Goal: Task Accomplishment & Management: Complete application form

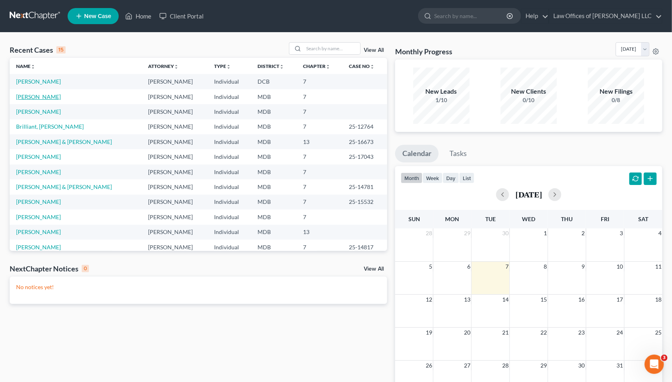
click at [33, 98] on link "[PERSON_NAME]" at bounding box center [38, 96] width 45 height 7
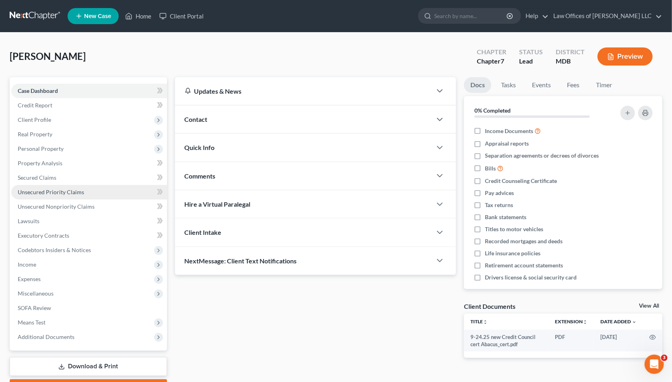
click at [64, 192] on span "Unsecured Priority Claims" at bounding box center [51, 192] width 66 height 7
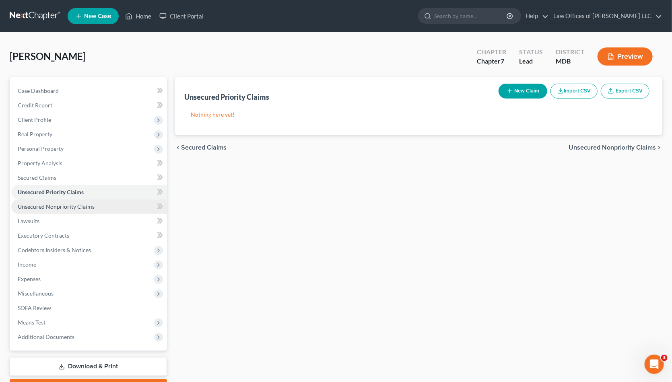
click at [50, 207] on span "Unsecured Nonpriority Claims" at bounding box center [56, 206] width 77 height 7
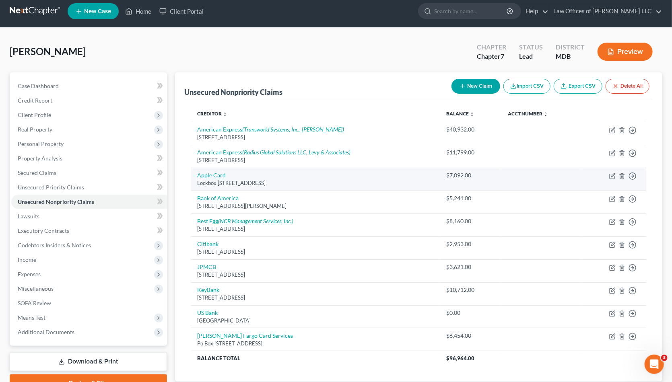
scroll to position [60, 0]
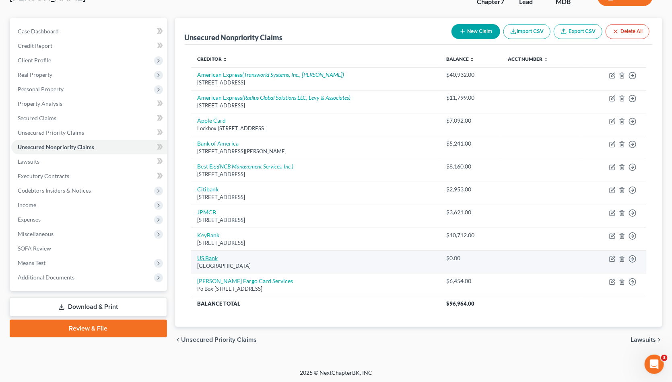
click at [206, 255] on link "US Bank" at bounding box center [207, 258] width 21 height 7
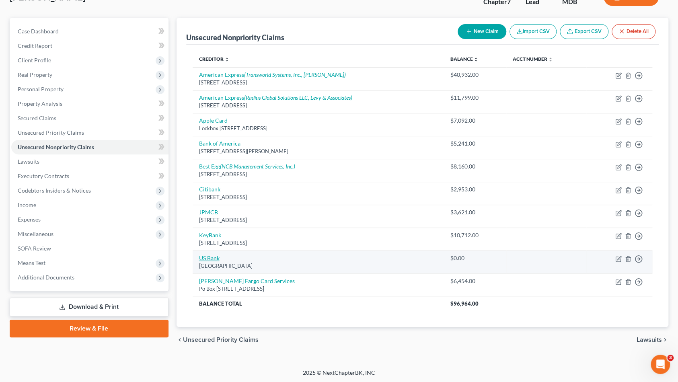
select select "26"
select select "2"
select select "0"
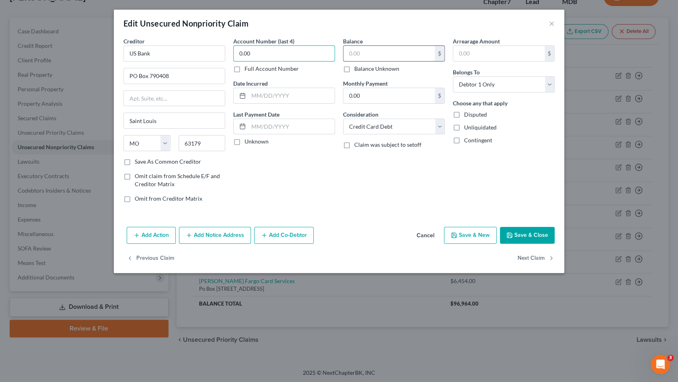
type input "0.00"
click at [367, 54] on input "text" at bounding box center [388, 53] width 91 height 15
type input "802"
drag, startPoint x: 267, startPoint y: 53, endPoint x: 222, endPoint y: 50, distance: 45.6
click at [222, 50] on div "Creditor * US Bank PO Box 790408 [GEOGRAPHIC_DATA] [US_STATE] AK AR AZ CA CO [G…" at bounding box center [338, 123] width 439 height 172
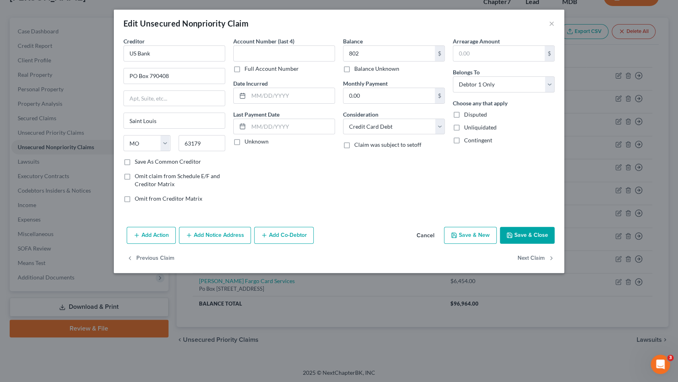
click at [379, 188] on div "Balance 802.00 $ Balance Unknown Balance Undetermined 802 $ Balance Unknown Mon…" at bounding box center [394, 123] width 110 height 172
click at [537, 233] on button "Save & Close" at bounding box center [527, 235] width 55 height 17
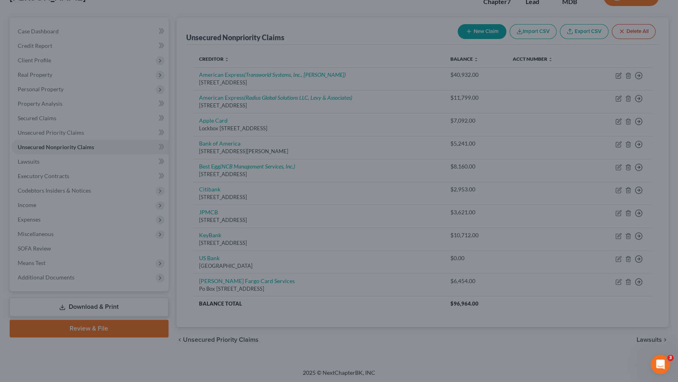
type input "802.00"
type input "0"
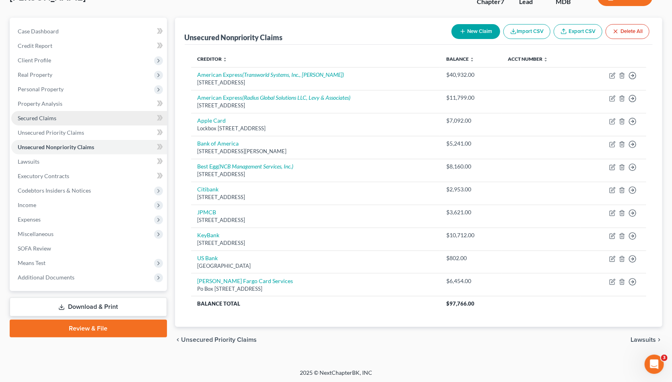
click at [42, 115] on span "Secured Claims" at bounding box center [37, 118] width 39 height 7
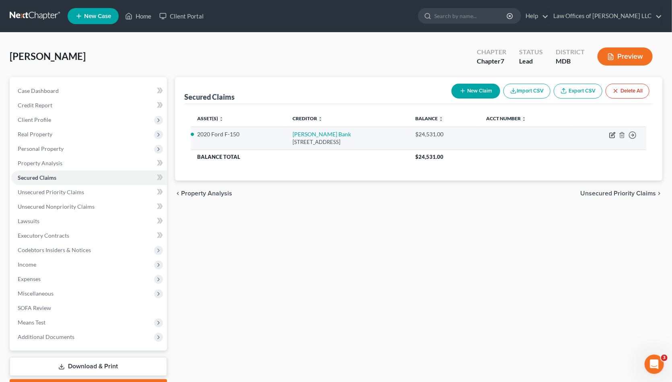
click at [610, 133] on icon "button" at bounding box center [612, 135] width 6 height 6
select select "39"
select select "2"
select select "0"
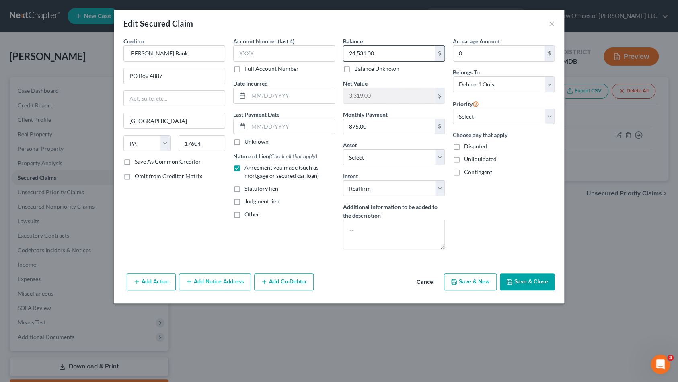
click at [389, 53] on input "24,531.00" at bounding box center [388, 53] width 91 height 15
click at [528, 280] on button "Save & Close" at bounding box center [527, 282] width 55 height 17
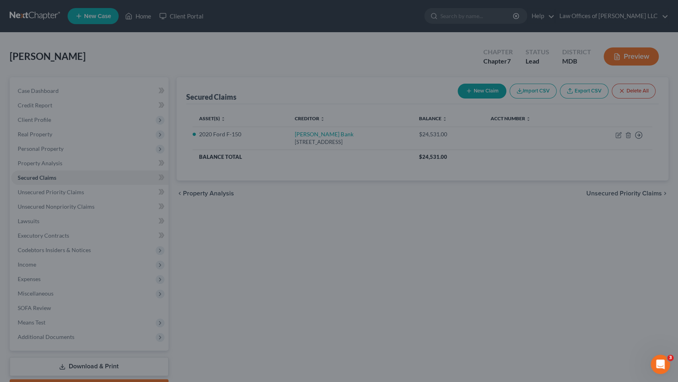
type input "23,656.00"
type input "4,194.00"
select select "11"
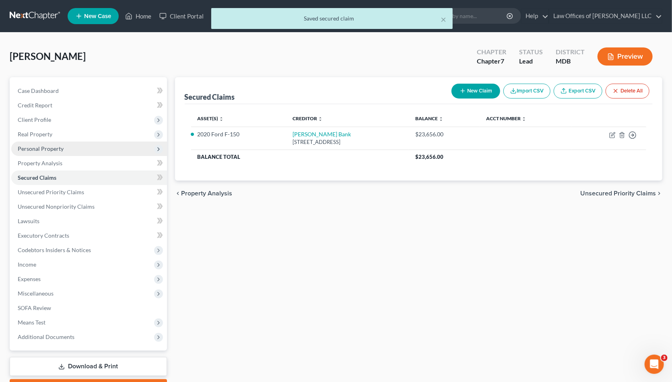
click at [78, 152] on span "Personal Property" at bounding box center [89, 149] width 156 height 14
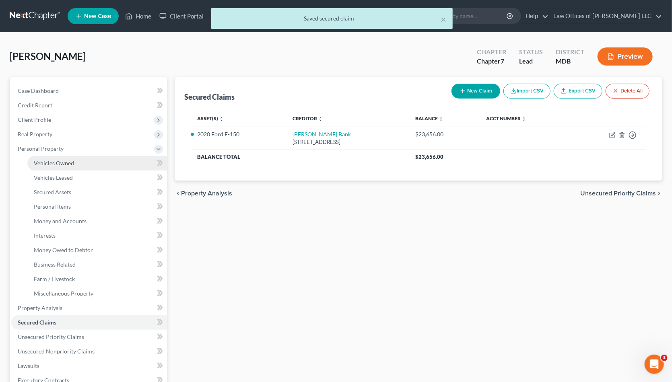
click at [71, 165] on span "Vehicles Owned" at bounding box center [54, 163] width 40 height 7
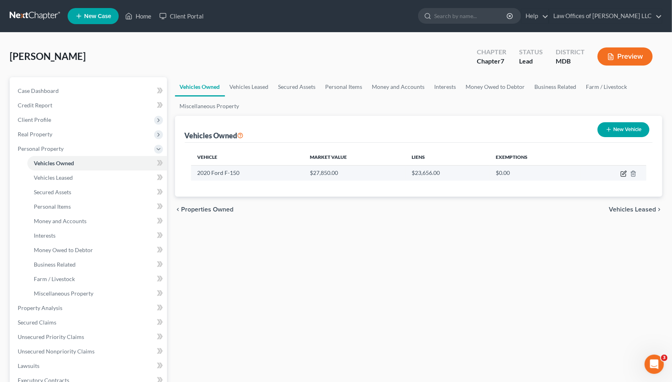
click at [622, 175] on icon "button" at bounding box center [623, 174] width 6 height 6
select select "0"
select select "6"
select select "2"
select select "0"
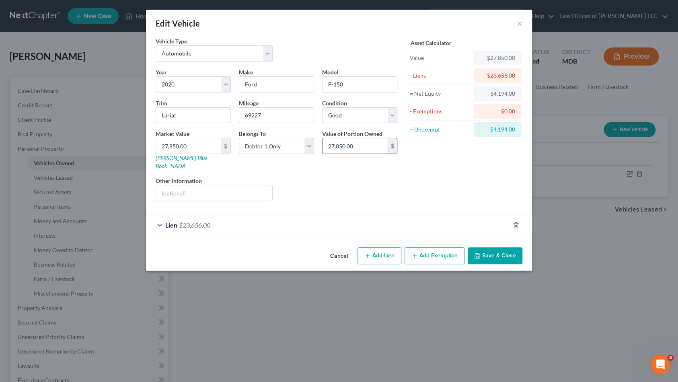
click at [333, 143] on input "27,850.00" at bounding box center [355, 145] width 65 height 15
type input "22,985"
click at [479, 251] on button "Save & Close" at bounding box center [495, 255] width 55 height 17
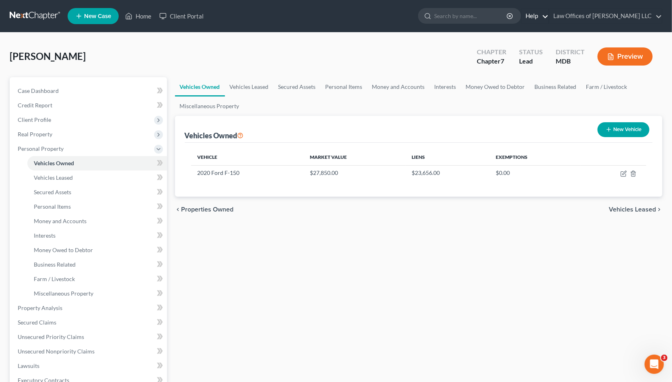
click at [543, 15] on link "Help" at bounding box center [534, 16] width 27 height 14
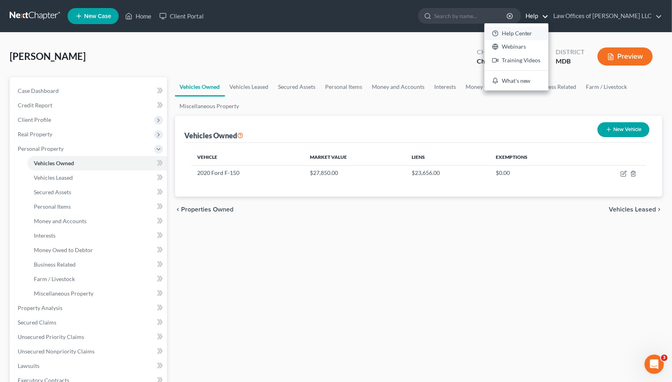
click at [528, 33] on link "Help Center" at bounding box center [516, 34] width 64 height 14
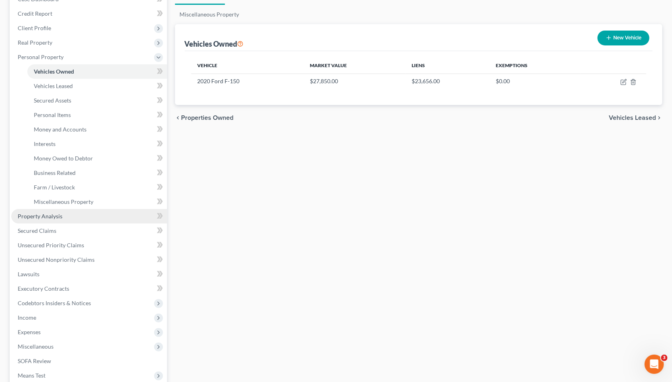
scroll to position [190, 0]
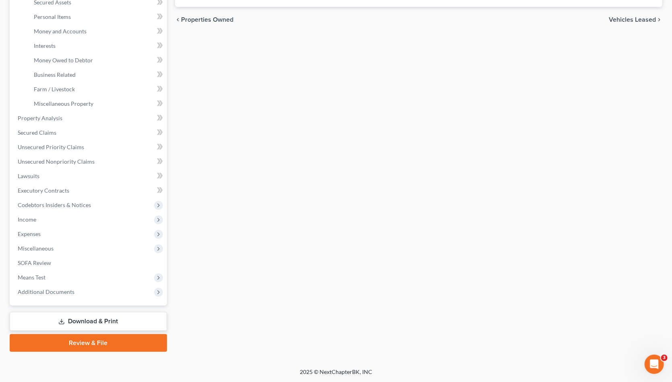
click at [121, 341] on link "Review & File" at bounding box center [88, 343] width 157 height 18
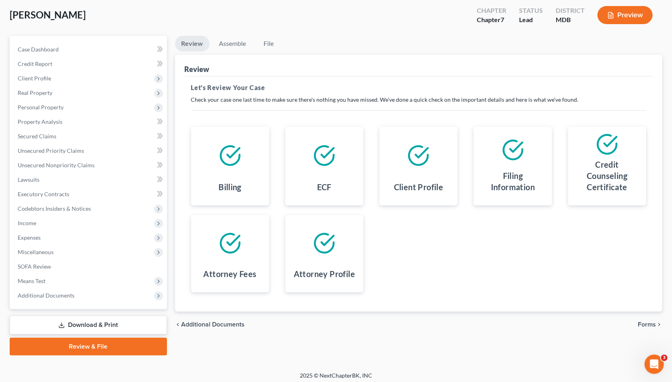
scroll to position [45, 0]
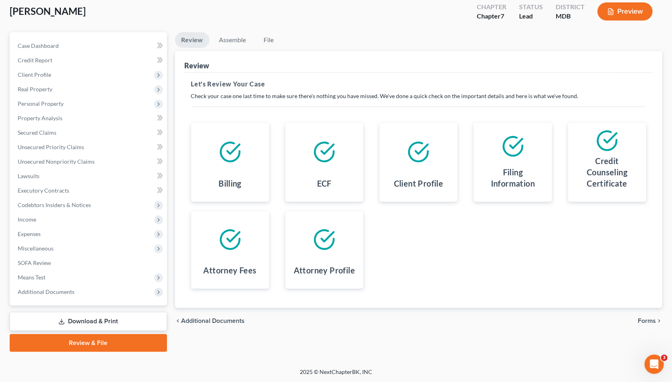
click at [642, 323] on span "Forms" at bounding box center [647, 321] width 18 height 6
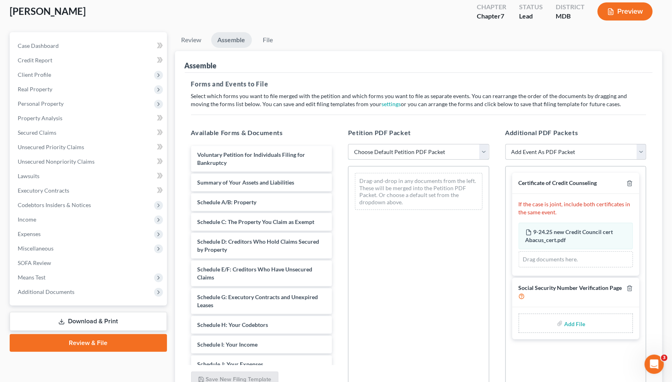
click at [412, 151] on select "Choose Default Petition PDF Packet Emergency Filing (Voluntary Petition and Cre…" at bounding box center [418, 152] width 141 height 16
select select "4"
click at [348, 144] on select "Choose Default Petition PDF Packet Emergency Filing (Voluntary Petition and Cre…" at bounding box center [418, 152] width 141 height 16
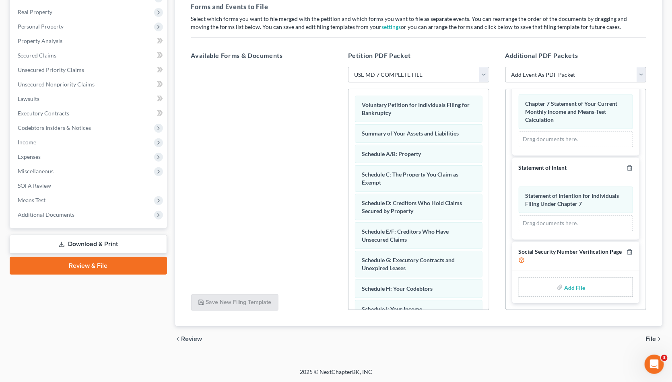
scroll to position [232, 0]
click at [570, 286] on input "file" at bounding box center [573, 287] width 19 height 14
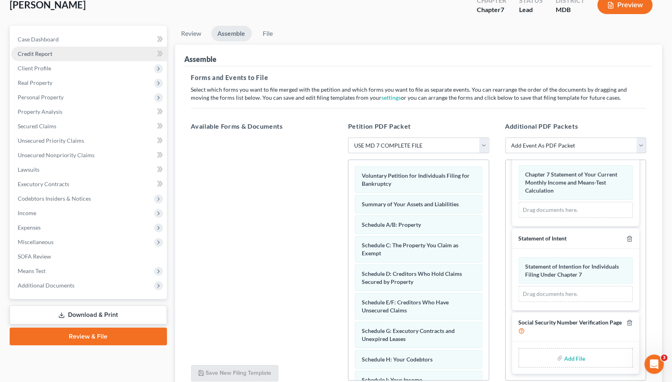
scroll to position [0, 0]
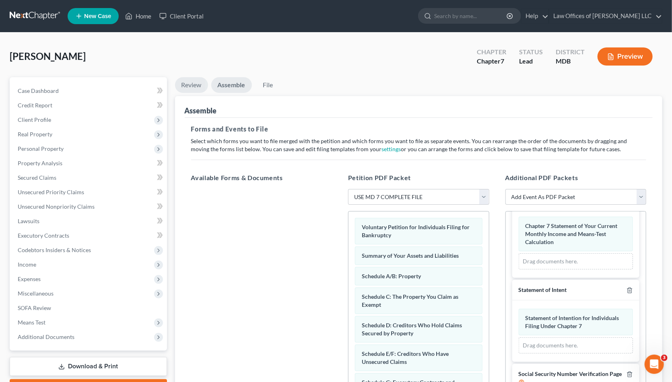
click at [183, 83] on link "Review" at bounding box center [191, 85] width 33 height 16
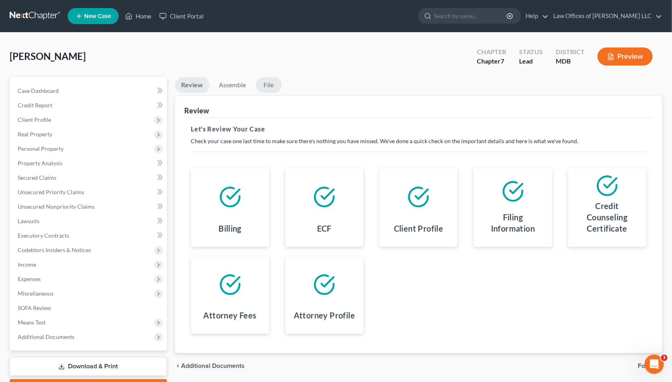
click at [263, 86] on link "File" at bounding box center [269, 85] width 26 height 16
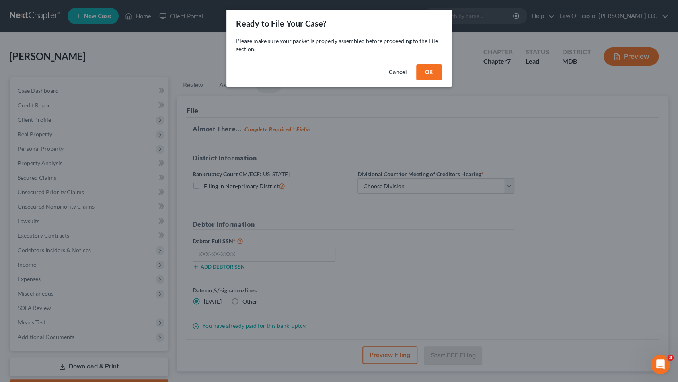
click at [401, 72] on button "Cancel" at bounding box center [398, 72] width 31 height 16
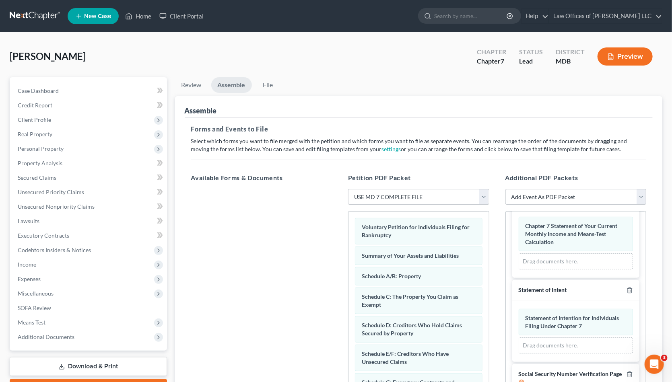
click at [421, 193] on select "Choose Default Petition PDF Packet Emergency Filing (Voluntary Petition and Cre…" at bounding box center [418, 197] width 141 height 16
select select
click at [348, 189] on select "Choose Default Petition PDF Packet Emergency Filing (Voluntary Petition and Cre…" at bounding box center [418, 197] width 141 height 16
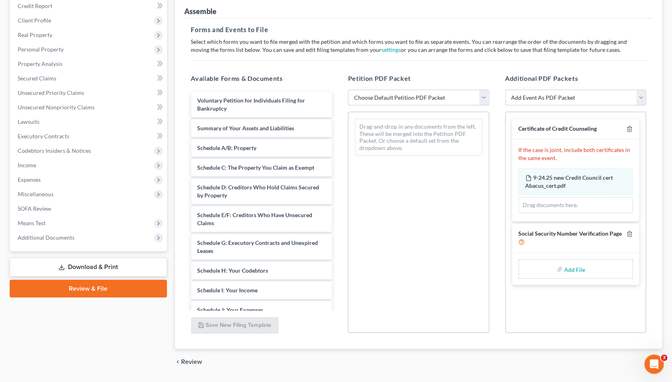
scroll to position [82, 0]
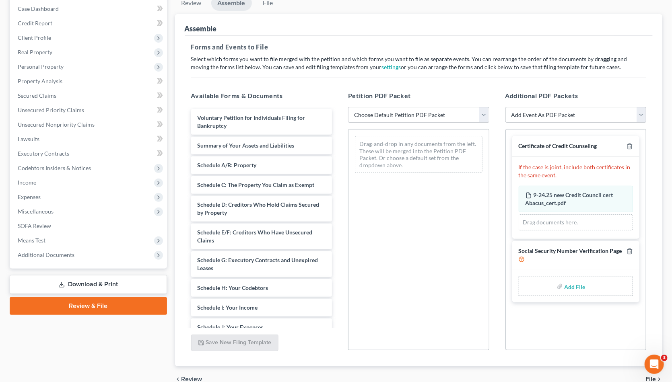
click at [74, 279] on link "Download & Print" at bounding box center [88, 284] width 157 height 19
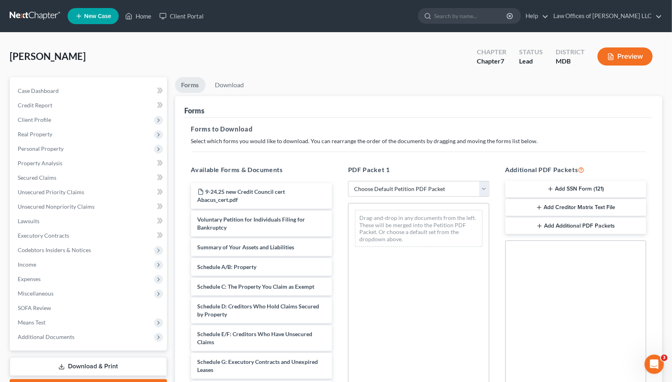
click at [565, 189] on button "Add SSN Form (121)" at bounding box center [575, 189] width 141 height 17
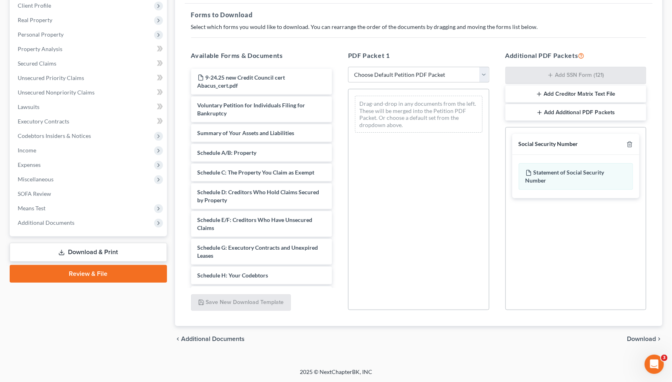
click at [638, 337] on span "Download" at bounding box center [641, 339] width 29 height 6
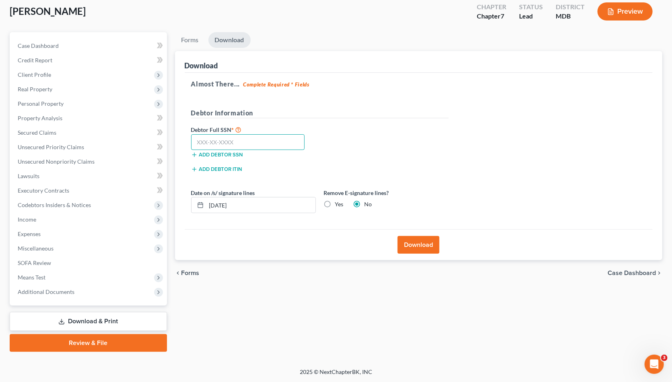
click at [242, 146] on input "text" at bounding box center [248, 142] width 114 height 16
type input "124-56-0649"
click at [422, 243] on button "Download" at bounding box center [418, 245] width 42 height 18
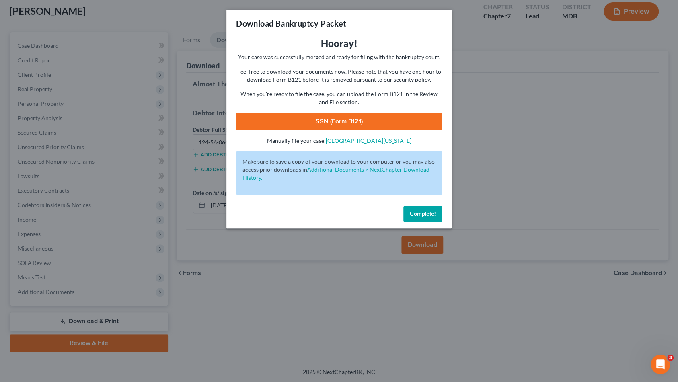
click at [398, 121] on link "SSN (Form B121)" at bounding box center [339, 122] width 206 height 18
click at [433, 218] on button "Complete!" at bounding box center [422, 214] width 39 height 16
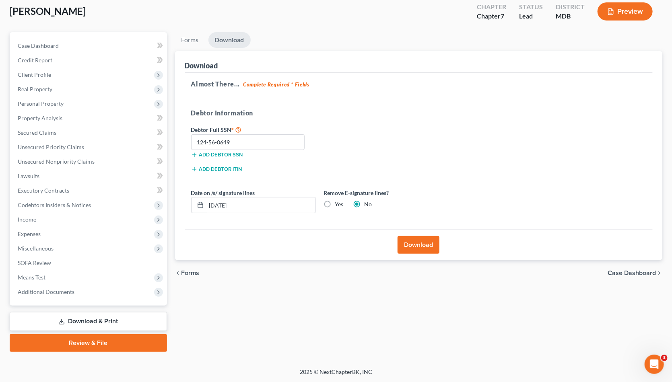
click at [77, 320] on link "Download & Print" at bounding box center [88, 321] width 157 height 19
click at [91, 342] on link "Review & File" at bounding box center [88, 343] width 157 height 18
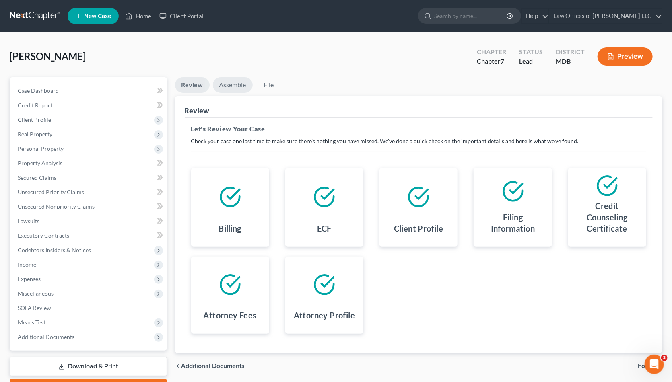
click at [239, 86] on link "Assemble" at bounding box center [233, 85] width 40 height 16
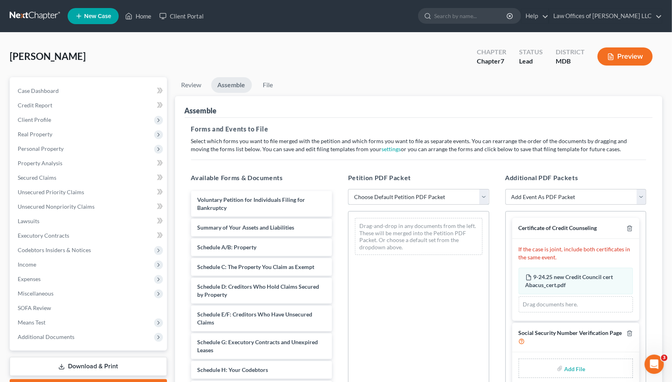
click at [362, 200] on select "Choose Default Petition PDF Packet Emergency Filing (Voluntary Petition and Cre…" at bounding box center [418, 197] width 141 height 16
select select "4"
click at [348, 189] on select "Choose Default Petition PDF Packet Emergency Filing (Voluntary Petition and Cre…" at bounding box center [418, 197] width 141 height 16
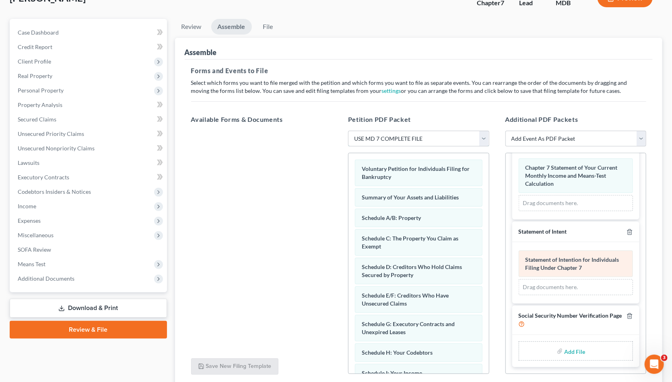
scroll to position [122, 0]
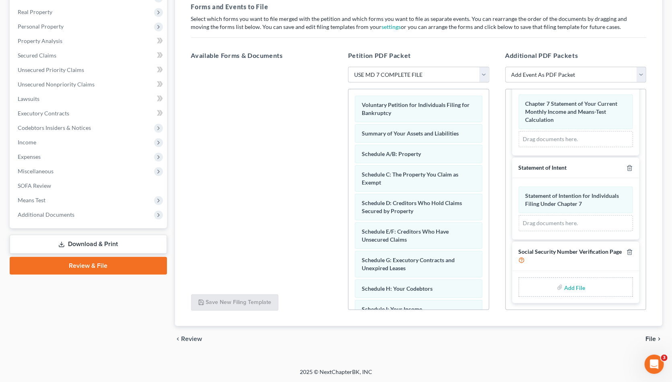
click at [564, 288] on label "Add File" at bounding box center [575, 288] width 23 height 14
click at [570, 286] on input "file" at bounding box center [573, 287] width 19 height 14
type input "C:\fakepath\[PERSON_NAME] SSN.pdf"
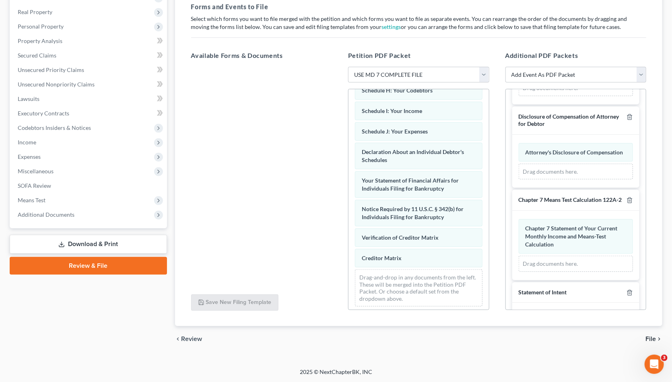
scroll to position [220, 0]
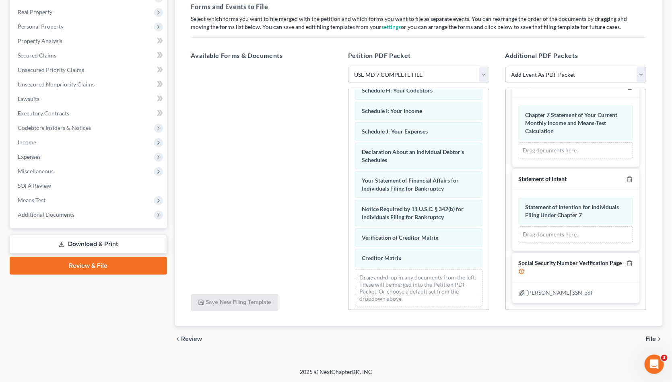
click at [652, 337] on span "File" at bounding box center [650, 339] width 10 height 6
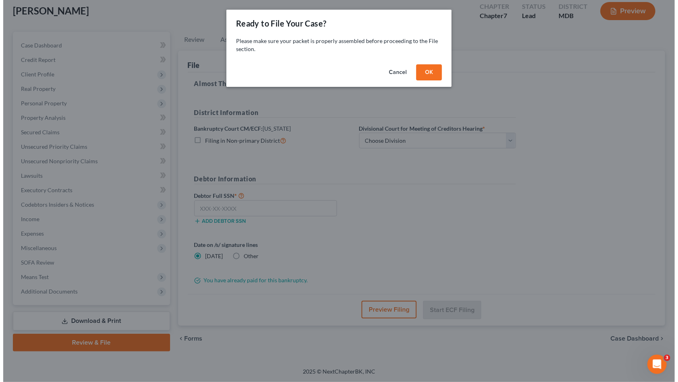
scroll to position [45, 0]
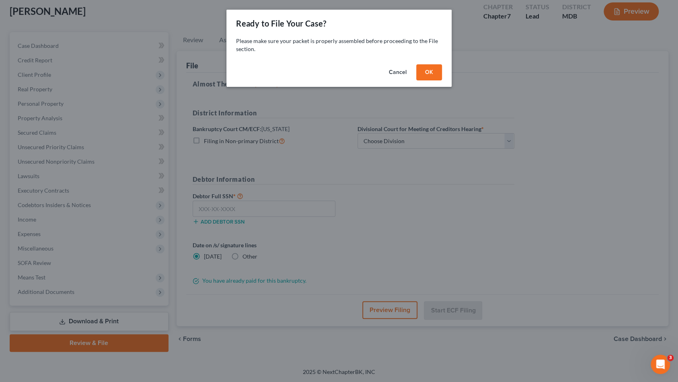
click at [424, 77] on button "OK" at bounding box center [429, 72] width 26 height 16
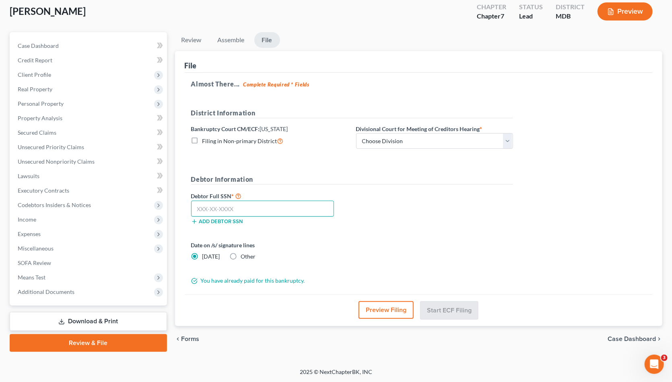
click at [261, 203] on input "text" at bounding box center [262, 209] width 143 height 16
type input "124-56-0649"
click at [372, 308] on button "Preview Filing" at bounding box center [385, 310] width 55 height 18
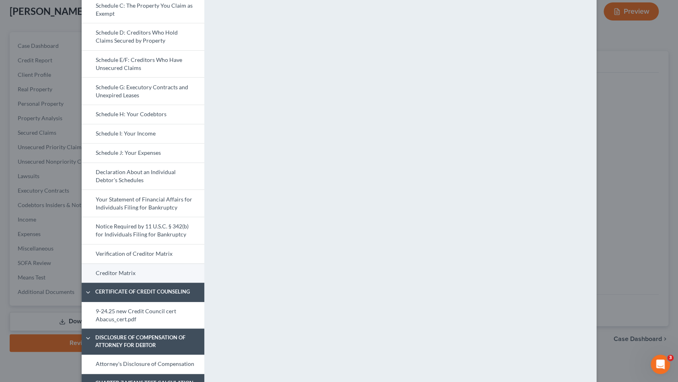
scroll to position [279, 0]
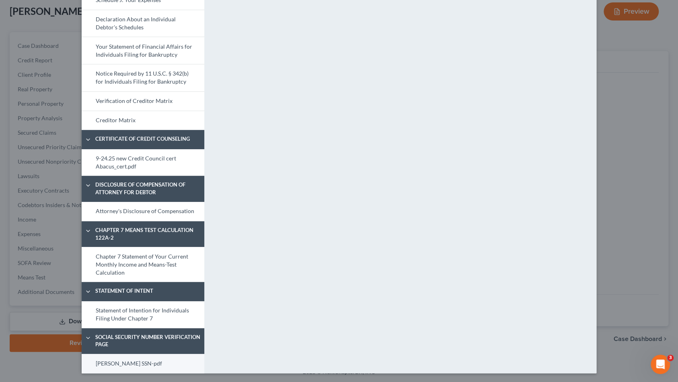
click at [134, 357] on link "[PERSON_NAME] SSN-pdf" at bounding box center [143, 363] width 123 height 19
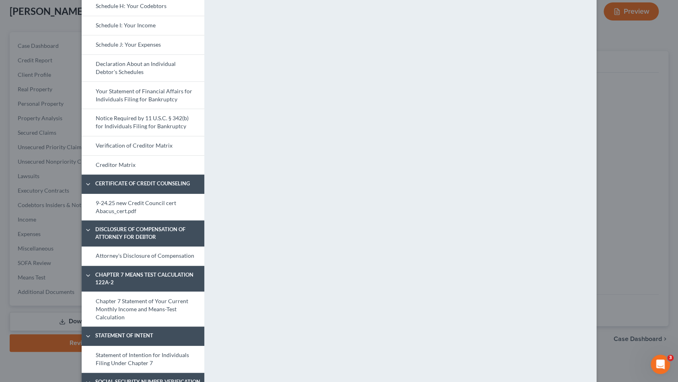
scroll to position [158, 0]
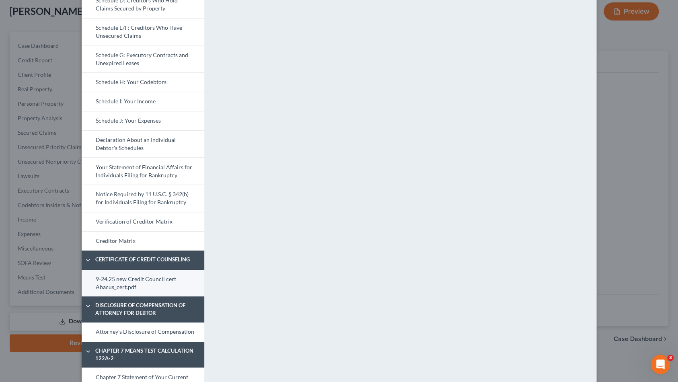
click at [125, 282] on link "9-24.25 new Credit Council cert Abacus_cert.pdf" at bounding box center [143, 283] width 123 height 27
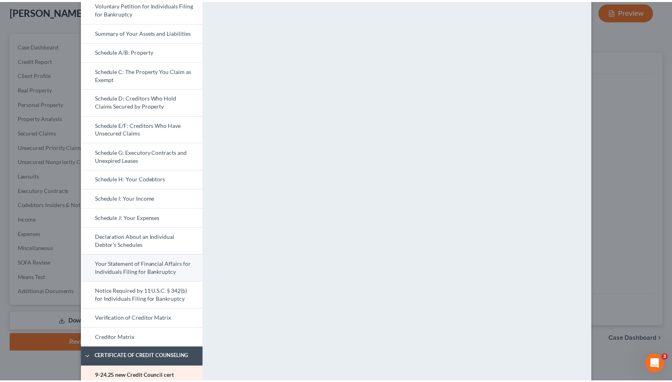
scroll to position [37, 0]
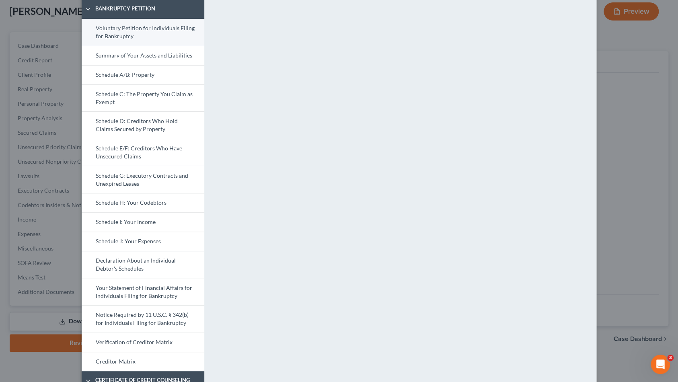
click at [152, 31] on link "Voluntary Petition for Individuals Filing for Bankruptcy" at bounding box center [143, 32] width 123 height 27
click at [157, 78] on link "Schedule A/B: Property" at bounding box center [143, 74] width 123 height 19
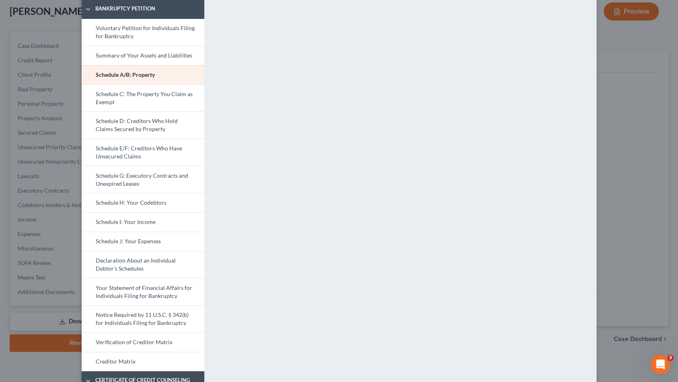
click at [61, 49] on div "Petition Preview Schedule A/B: Property × Bankruptcy Petition Voluntary Petitio…" at bounding box center [339, 191] width 678 height 382
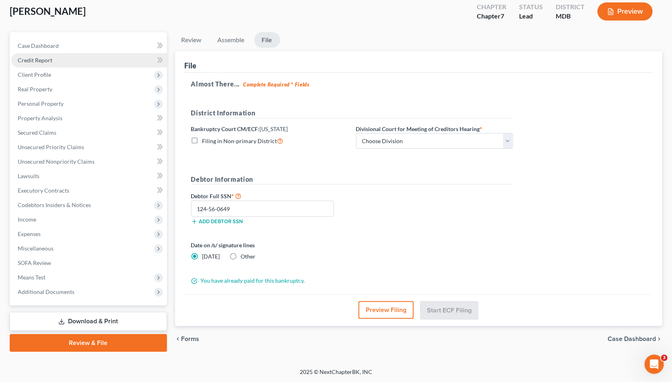
click at [64, 61] on link "Credit Report" at bounding box center [89, 60] width 156 height 14
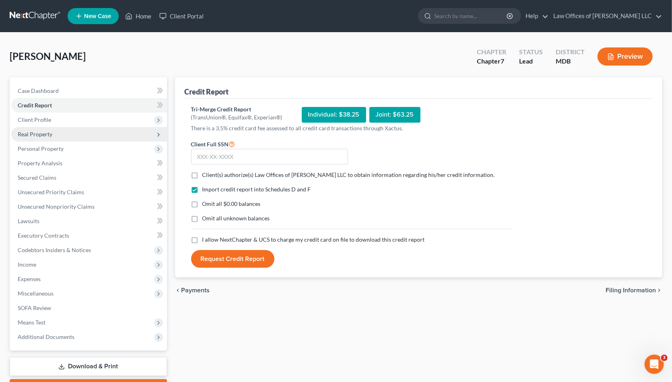
click at [57, 135] on span "Real Property" at bounding box center [89, 134] width 156 height 14
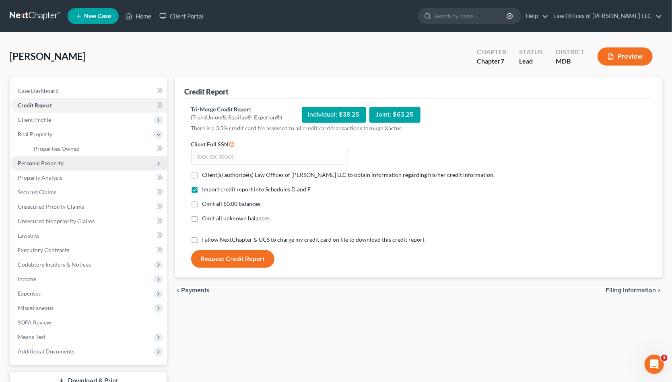
click at [67, 164] on span "Personal Property" at bounding box center [89, 163] width 156 height 14
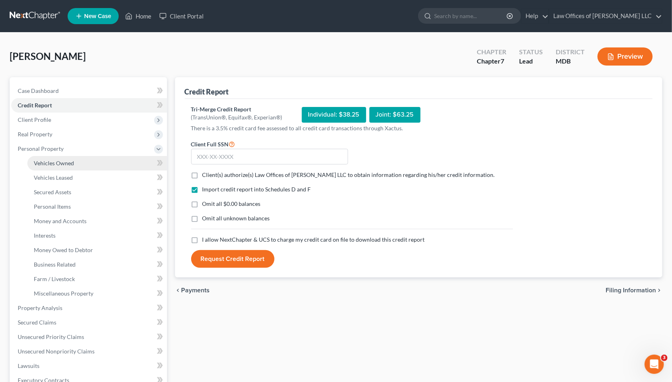
click at [74, 166] on link "Vehicles Owned" at bounding box center [97, 163] width 140 height 14
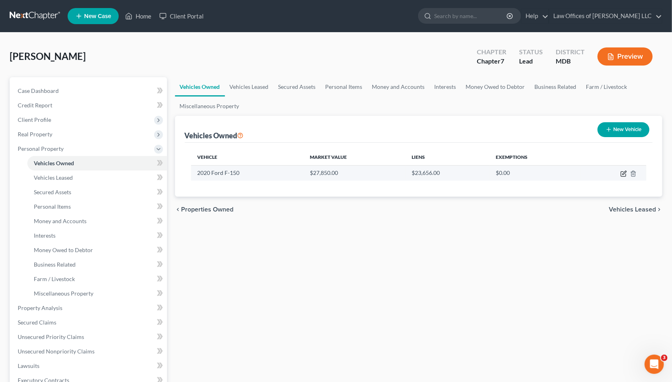
click at [626, 174] on icon "button" at bounding box center [623, 174] width 6 height 6
select select "0"
select select "6"
select select "2"
select select "0"
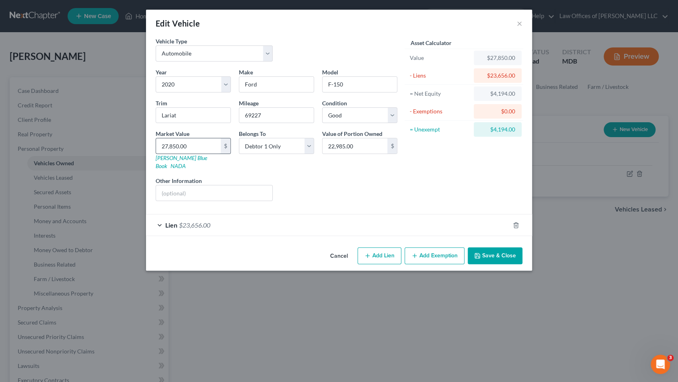
click at [187, 146] on input "27,850.00" at bounding box center [188, 145] width 65 height 15
type input "2"
type input "2.00"
type input "22"
type input "22.00"
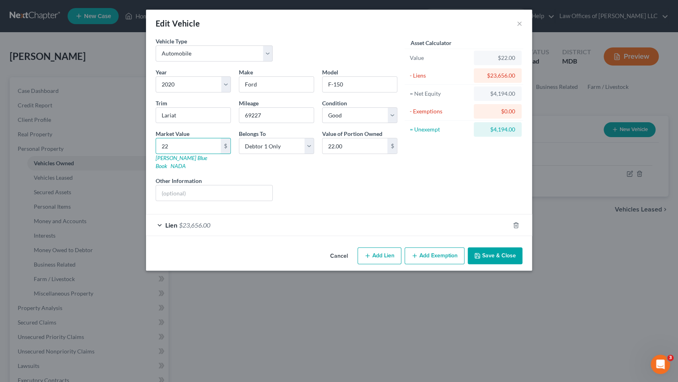
type input "228"
type input "228.00"
type input "2286"
type input "2,286.00"
type input "2,2865"
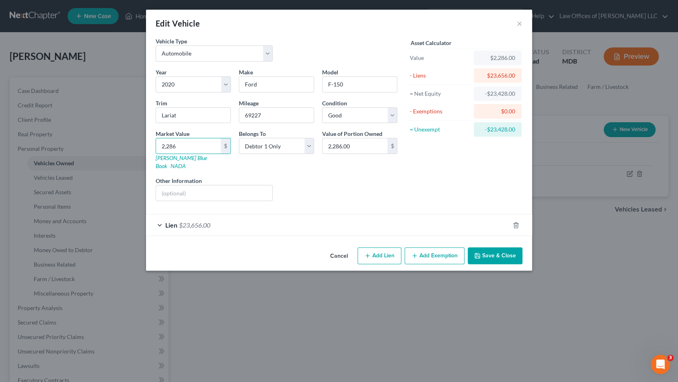
type input "22,865.00"
drag, startPoint x: 184, startPoint y: 144, endPoint x: 139, endPoint y: 141, distance: 45.6
click at [139, 141] on div "Edit Vehicle × Vehicle Type Select Automobile Truck Trailer Watercraft Aircraft…" at bounding box center [339, 191] width 678 height 382
type input "2"
type input "2.00"
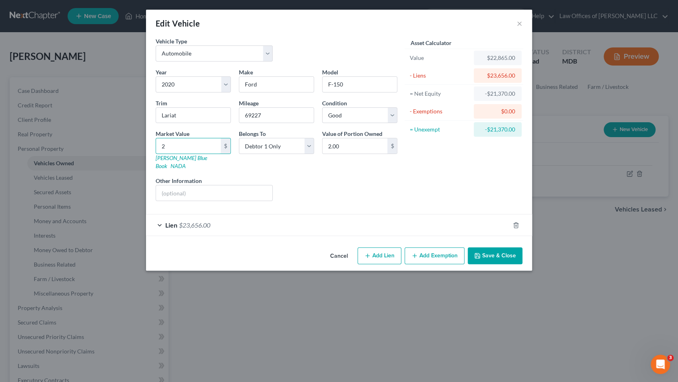
type input "23"
type input "23.00"
type input "233"
type input "233.00"
type input "2335"
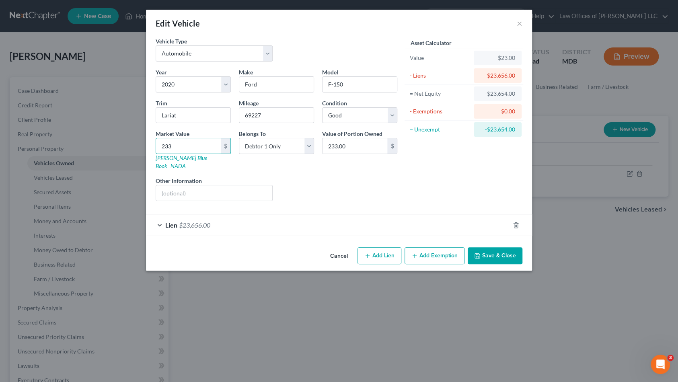
type input "2,335.00"
type input "2,3350"
type input "23,350.00"
type input "23,350"
click at [389, 189] on div "Liens Select" at bounding box center [339, 189] width 125 height 25
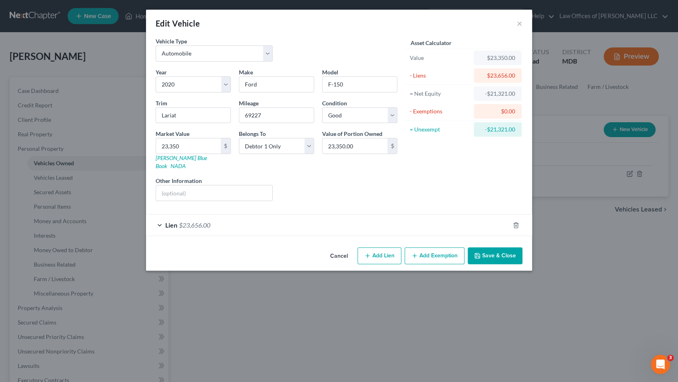
click at [480, 253] on icon "button" at bounding box center [477, 256] width 6 height 6
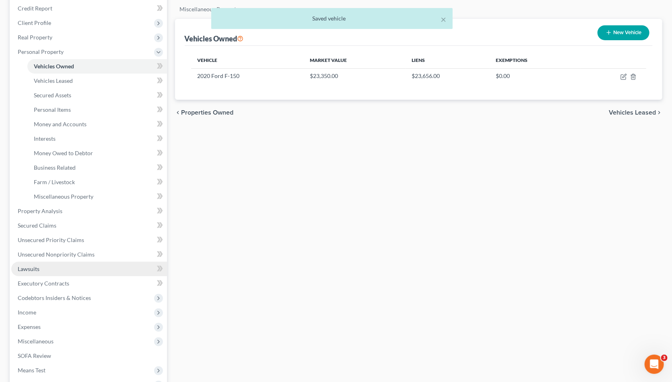
scroll to position [190, 0]
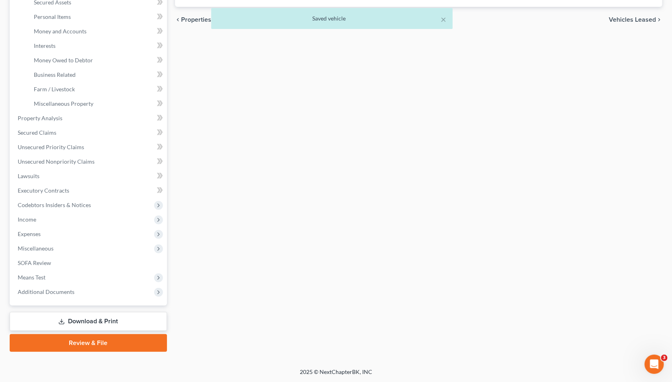
click at [102, 341] on link "Review & File" at bounding box center [88, 343] width 157 height 18
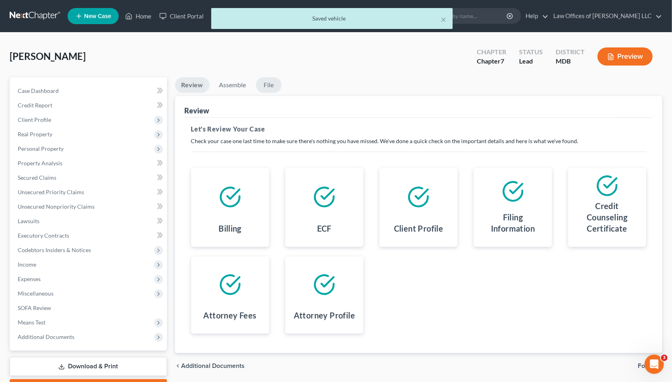
click at [266, 89] on link "File" at bounding box center [269, 85] width 26 height 16
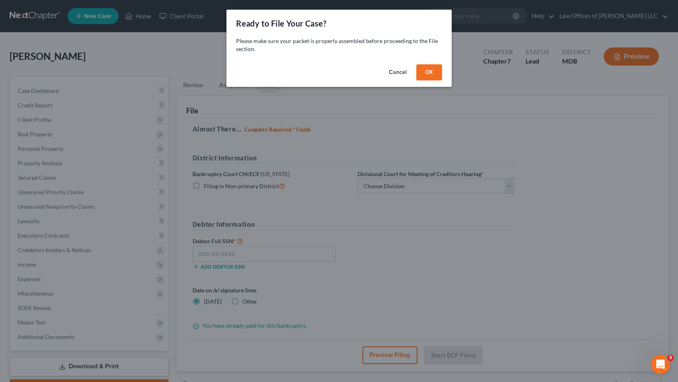
click at [430, 72] on button "OK" at bounding box center [429, 72] width 26 height 16
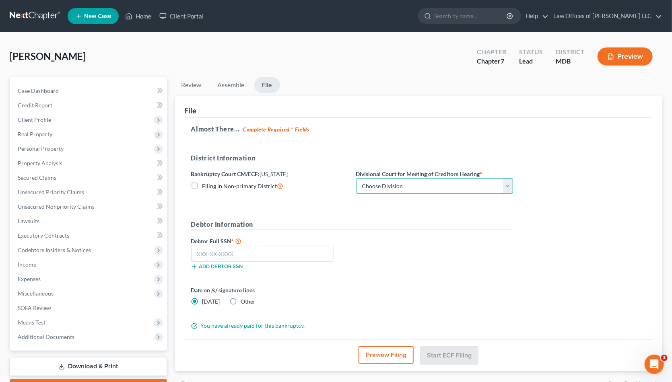
click at [391, 187] on select "Choose Division Baltimore Greenbelt" at bounding box center [434, 186] width 157 height 16
select select "0"
click at [356, 178] on select "Choose Division Baltimore Greenbelt" at bounding box center [434, 186] width 157 height 16
click at [269, 259] on input "text" at bounding box center [262, 254] width 143 height 16
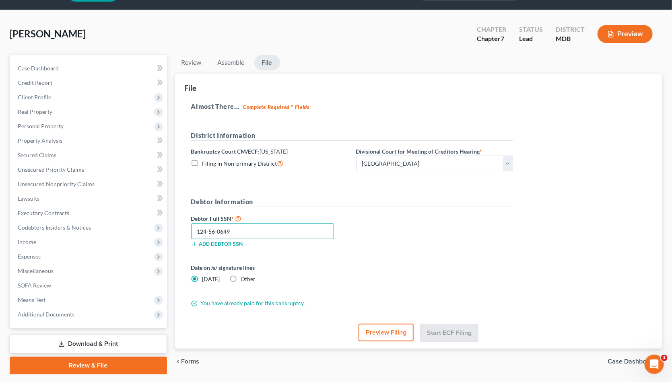
scroll to position [5, 0]
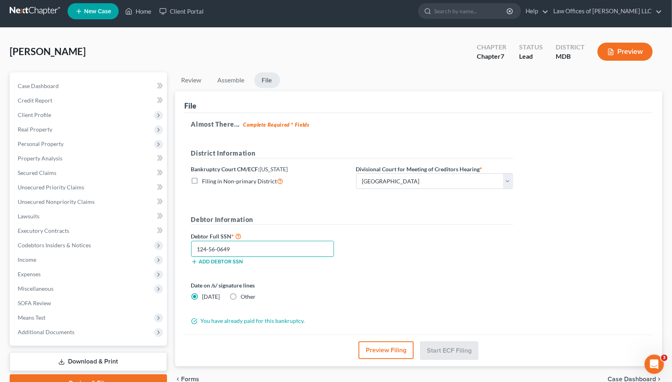
type input "124-56-0649"
click at [413, 255] on div "Debtor Full SSN * 124-56-0649 Add debtor SSN" at bounding box center [352, 251] width 330 height 40
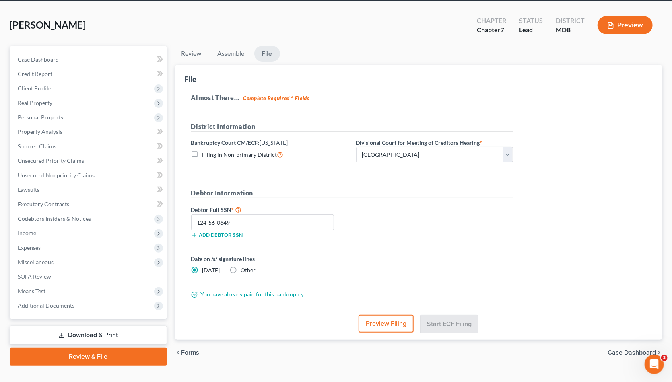
scroll to position [45, 0]
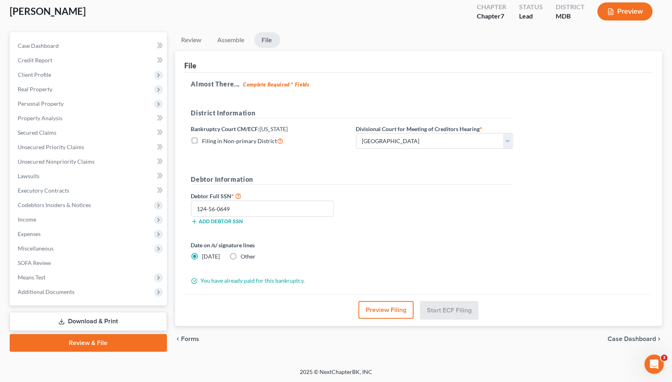
click at [381, 265] on div "Date on /s/ signature lines [DATE] Other" at bounding box center [352, 254] width 330 height 26
click at [411, 141] on select "Choose Division Baltimore Greenbelt" at bounding box center [434, 141] width 157 height 16
click at [356, 133] on select "Choose Division Baltimore Greenbelt" at bounding box center [434, 141] width 157 height 16
click at [409, 143] on select "Choose Division Baltimore Greenbelt" at bounding box center [434, 141] width 157 height 16
select select "0"
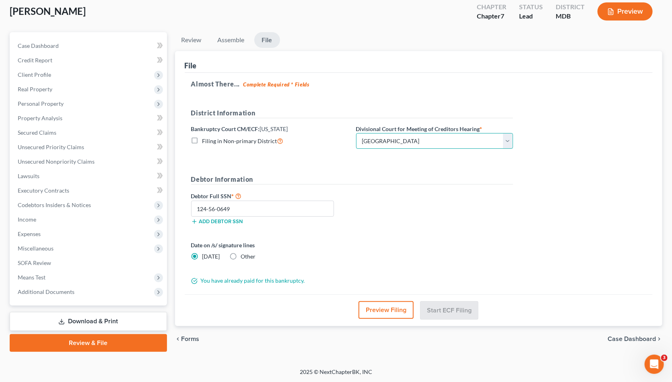
click at [356, 133] on select "Choose Division Baltimore Greenbelt" at bounding box center [434, 141] width 157 height 16
click at [374, 309] on button "Preview Filing" at bounding box center [385, 310] width 55 height 18
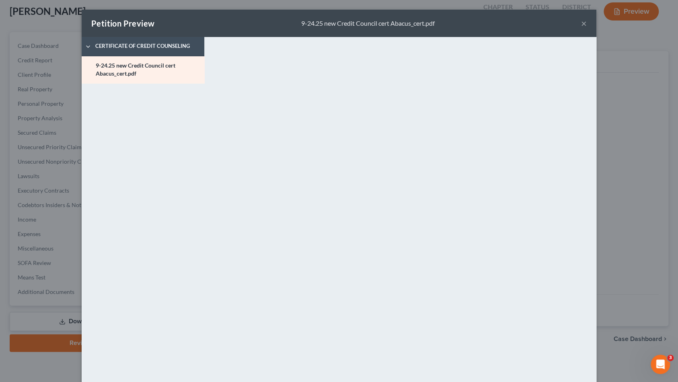
click at [581, 24] on button "×" at bounding box center [584, 24] width 6 height 10
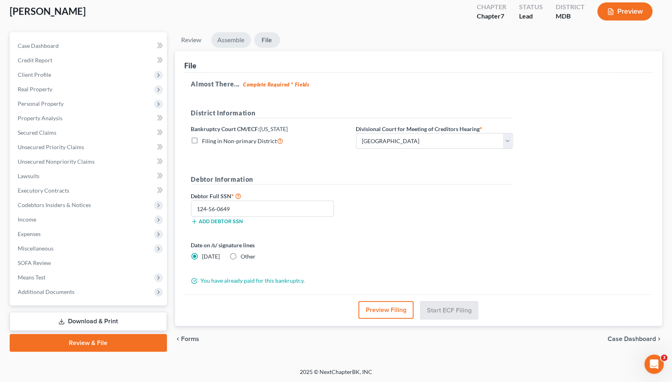
click at [235, 41] on link "Assemble" at bounding box center [231, 40] width 40 height 16
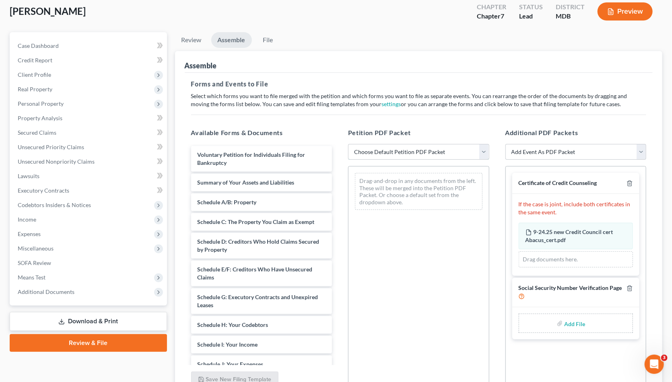
drag, startPoint x: 373, startPoint y: 150, endPoint x: 375, endPoint y: 154, distance: 5.2
click at [373, 150] on select "Choose Default Petition PDF Packet Emergency Filing (Voluntary Petition and Cre…" at bounding box center [418, 152] width 141 height 16
select select "4"
click at [348, 144] on select "Choose Default Petition PDF Packet Emergency Filing (Voluntary Petition and Cre…" at bounding box center [418, 152] width 141 height 16
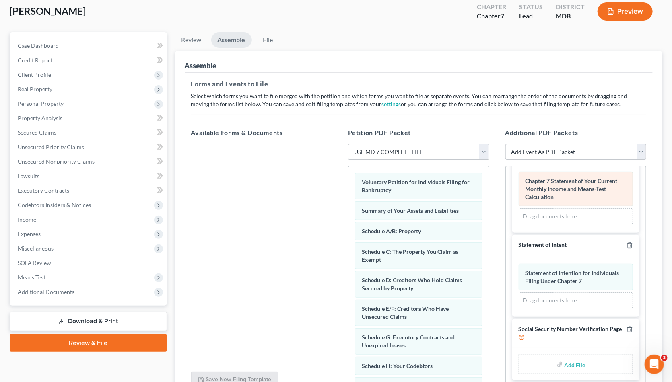
scroll to position [232, 0]
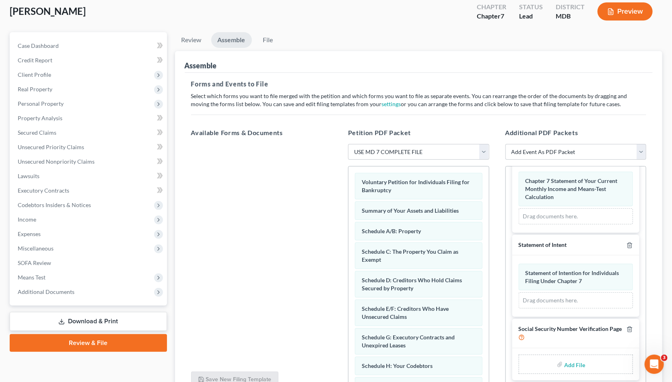
click at [578, 366] on input "file" at bounding box center [573, 364] width 19 height 14
type input "C:\fakepath\[PERSON_NAME] SSN.pdf"
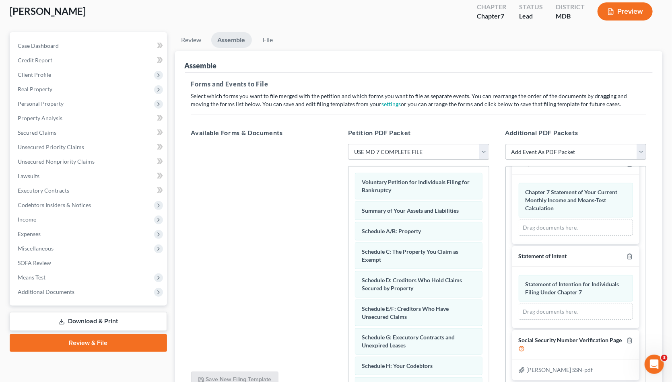
scroll to position [122, 0]
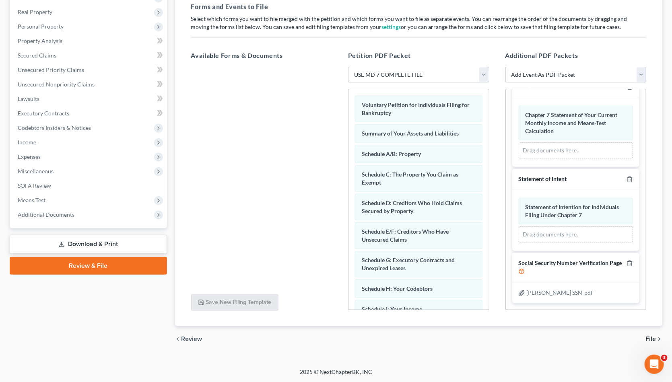
click at [646, 338] on span "File" at bounding box center [650, 339] width 10 height 6
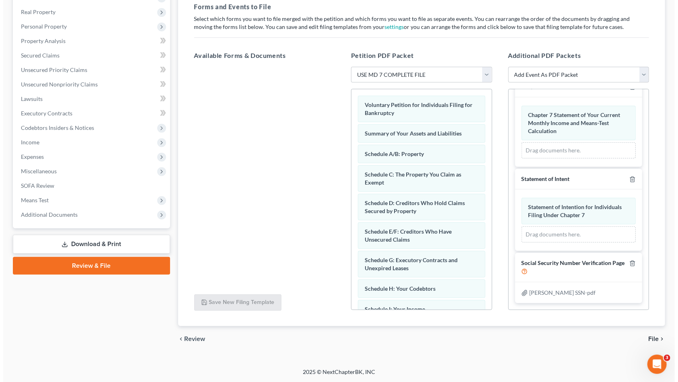
scroll to position [45, 0]
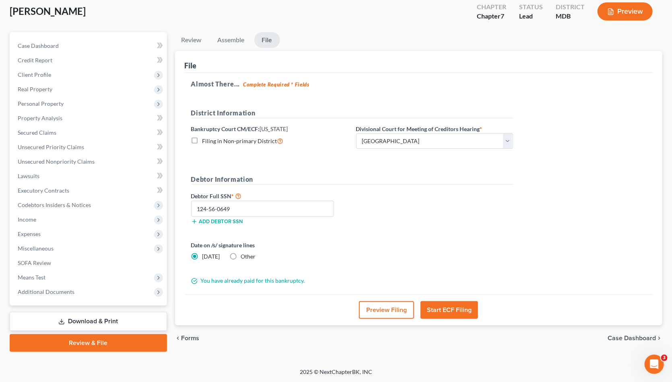
click at [393, 307] on button "Preview Filing" at bounding box center [386, 310] width 55 height 18
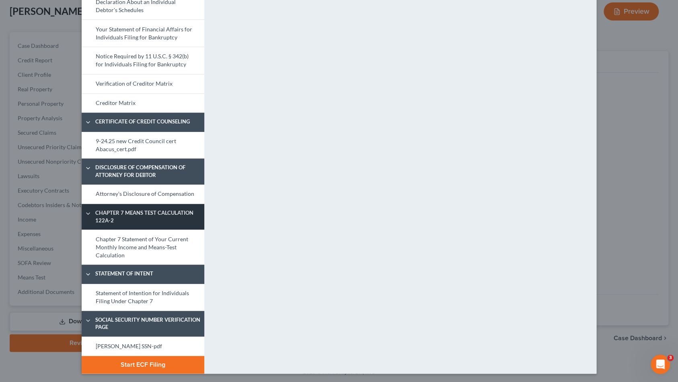
scroll to position [296, 0]
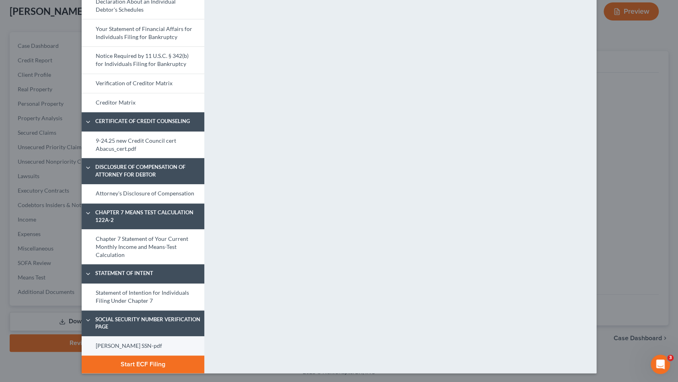
click at [145, 346] on link "[PERSON_NAME] SSN-pdf" at bounding box center [143, 345] width 123 height 19
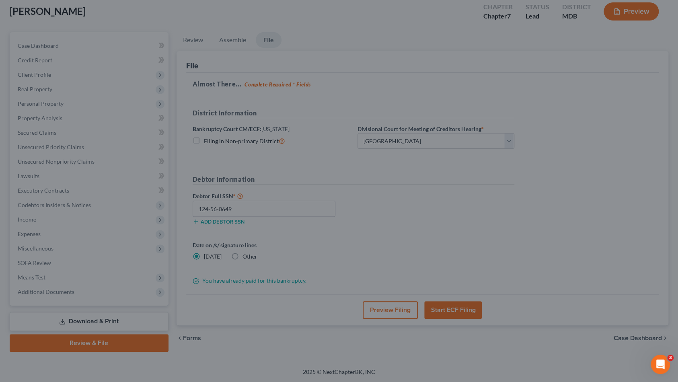
click at [617, 214] on div "Petition Preview [PERSON_NAME] SSN-pdf × Bankruptcy Petition Voluntary Petition…" at bounding box center [339, 191] width 678 height 382
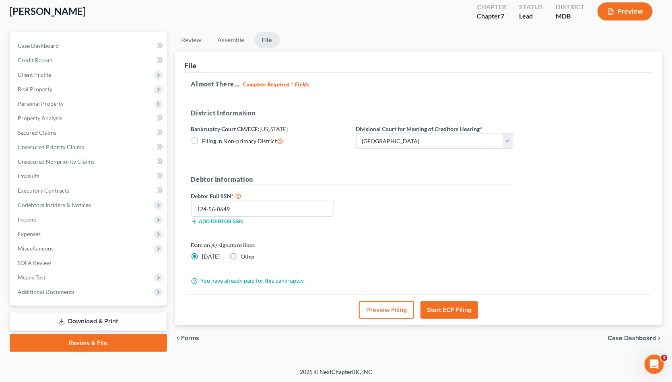
click at [452, 311] on button "Start ECF Filing" at bounding box center [449, 310] width 58 height 18
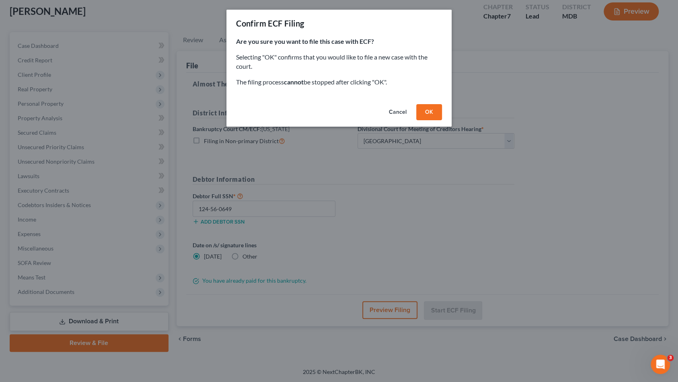
click at [426, 112] on button "OK" at bounding box center [429, 112] width 26 height 16
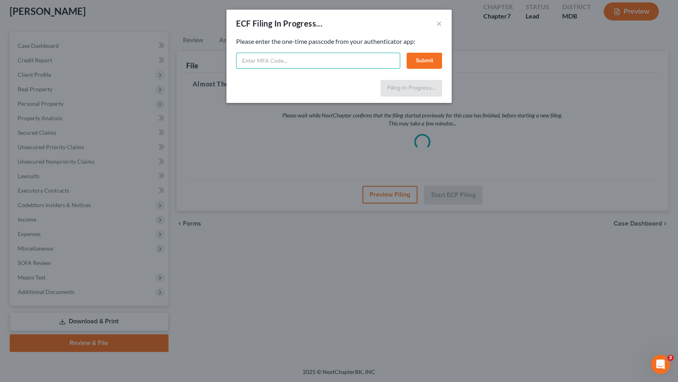
click at [303, 64] on input "text" at bounding box center [318, 61] width 164 height 16
type input "905464"
click at [415, 62] on button "Submit" at bounding box center [424, 61] width 35 height 16
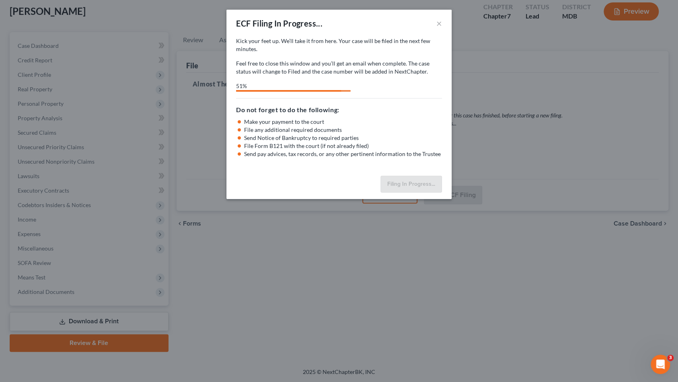
select select "0"
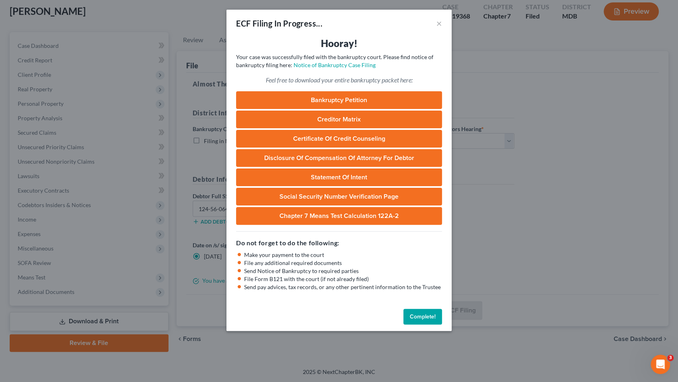
click at [416, 315] on button "Complete!" at bounding box center [422, 317] width 39 height 16
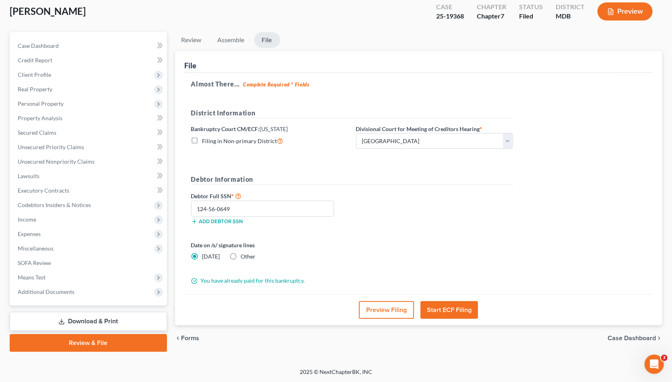
click at [217, 18] on div "[PERSON_NAME] Upgraded Case 25-19368 Chapter Chapter 7 Status Filed District MD…" at bounding box center [336, 14] width 652 height 35
